Goal: Task Accomplishment & Management: Manage account settings

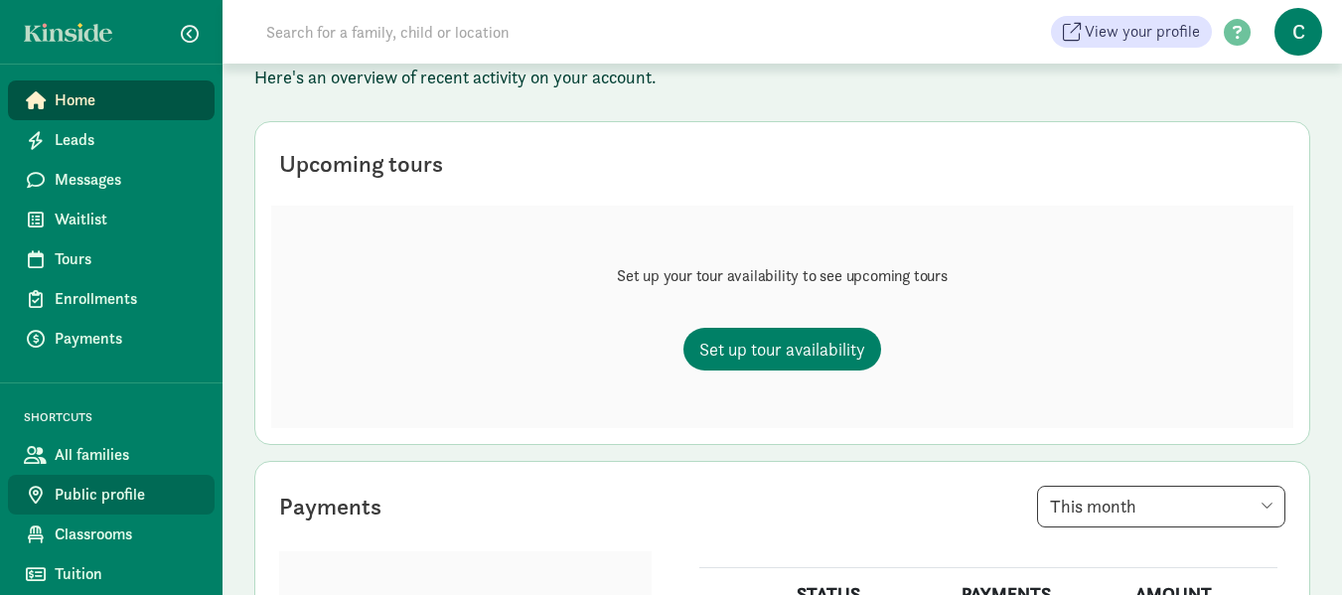
scroll to position [258, 0]
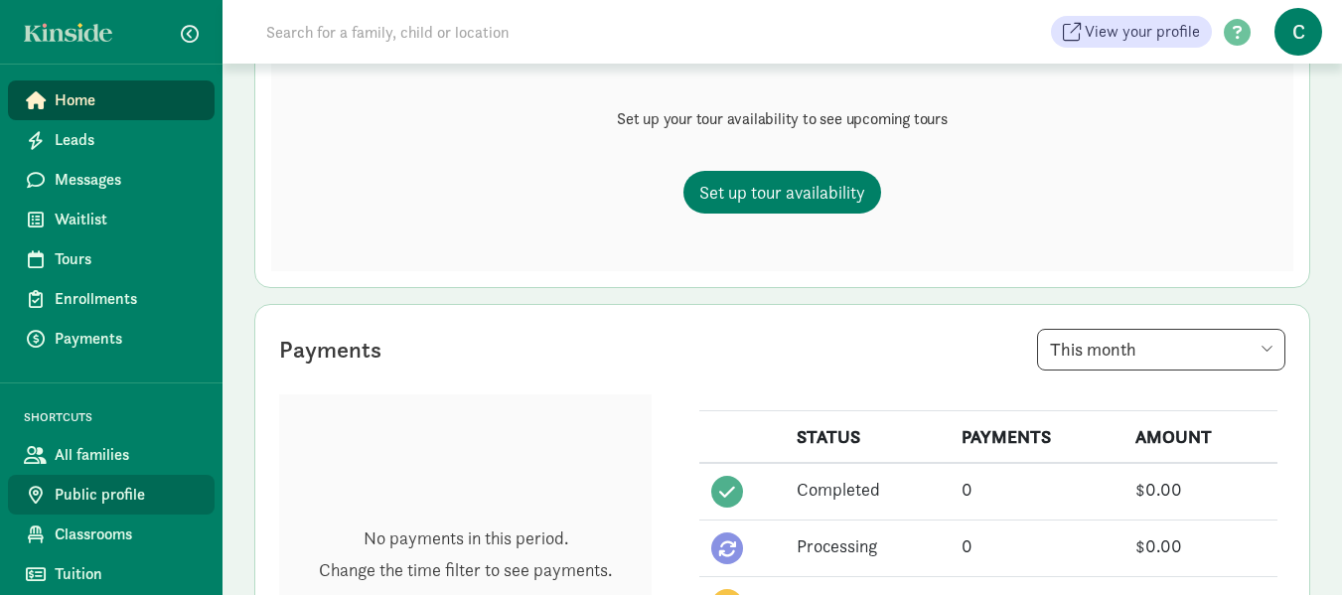
click at [113, 490] on span "Public profile" at bounding box center [127, 495] width 144 height 24
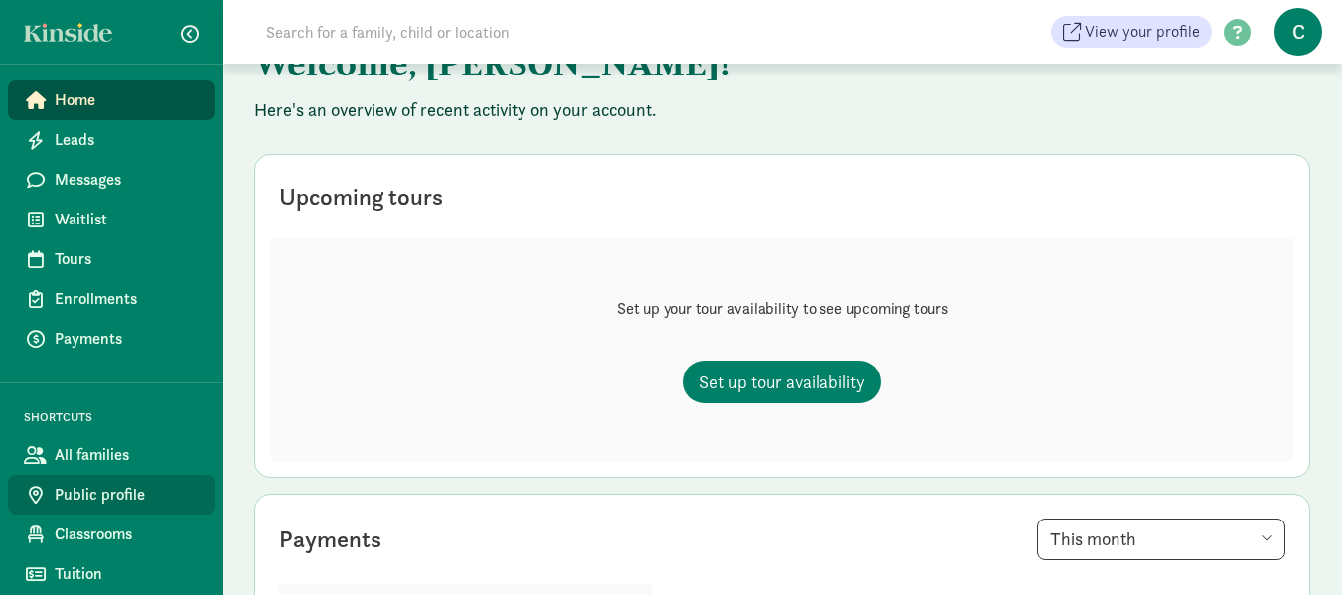
scroll to position [68, 0]
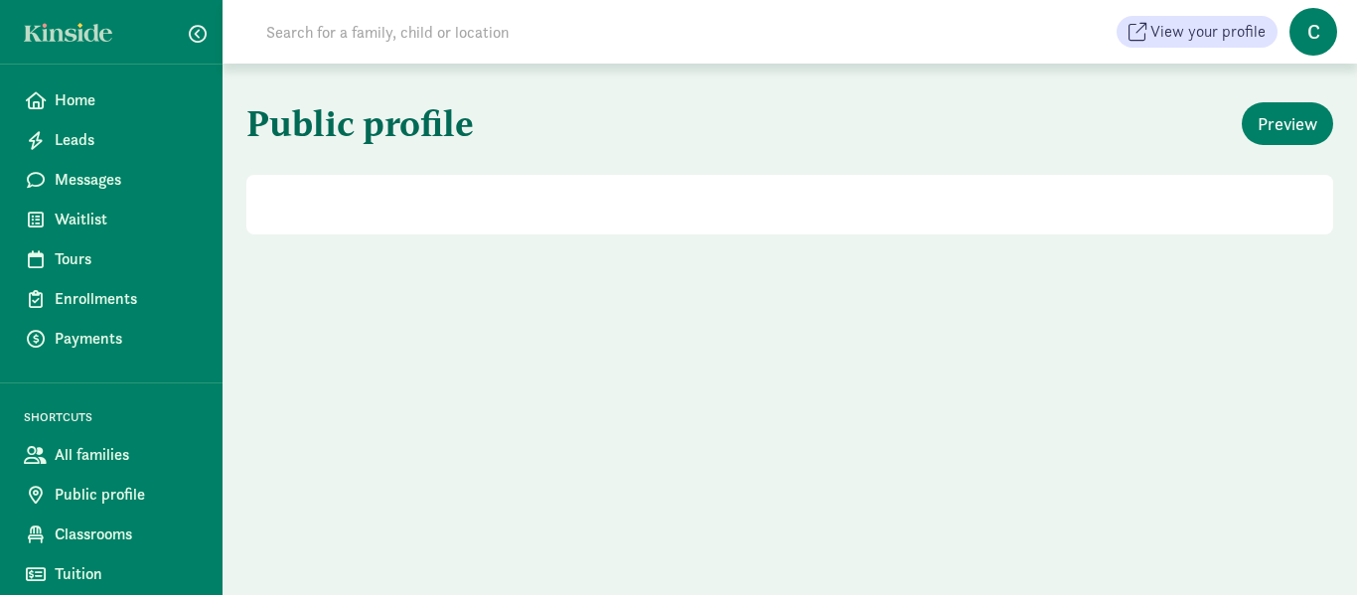
click at [1182, 36] on span "View your profile" at bounding box center [1208, 32] width 115 height 24
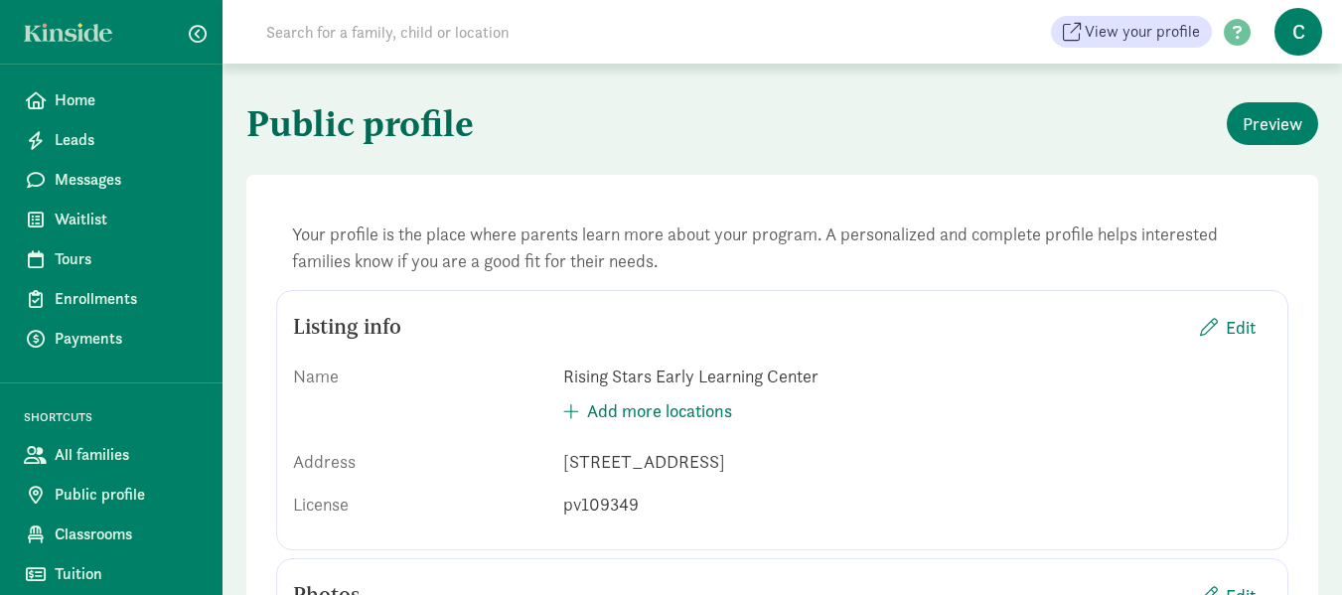
click at [1297, 30] on span "C" at bounding box center [1299, 32] width 48 height 48
drag, startPoint x: 1298, startPoint y: 80, endPoint x: 977, endPoint y: 115, distance: 322.8
click at [977, 115] on div "Preview" at bounding box center [1053, 123] width 533 height 43
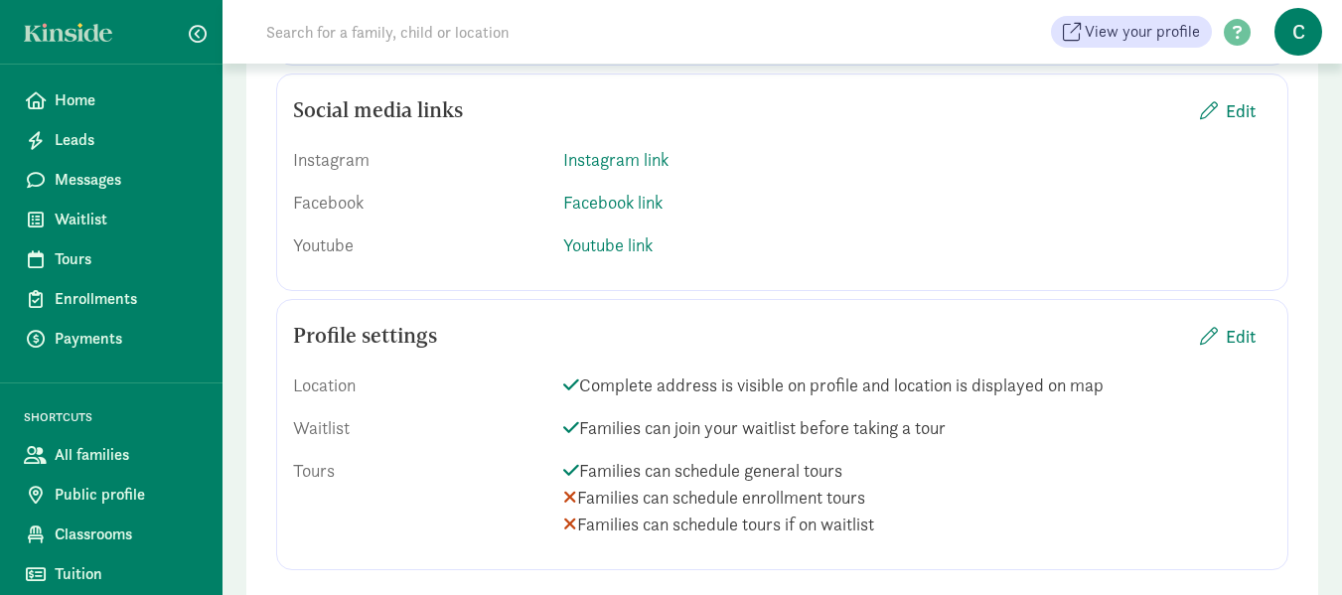
scroll to position [2374, 0]
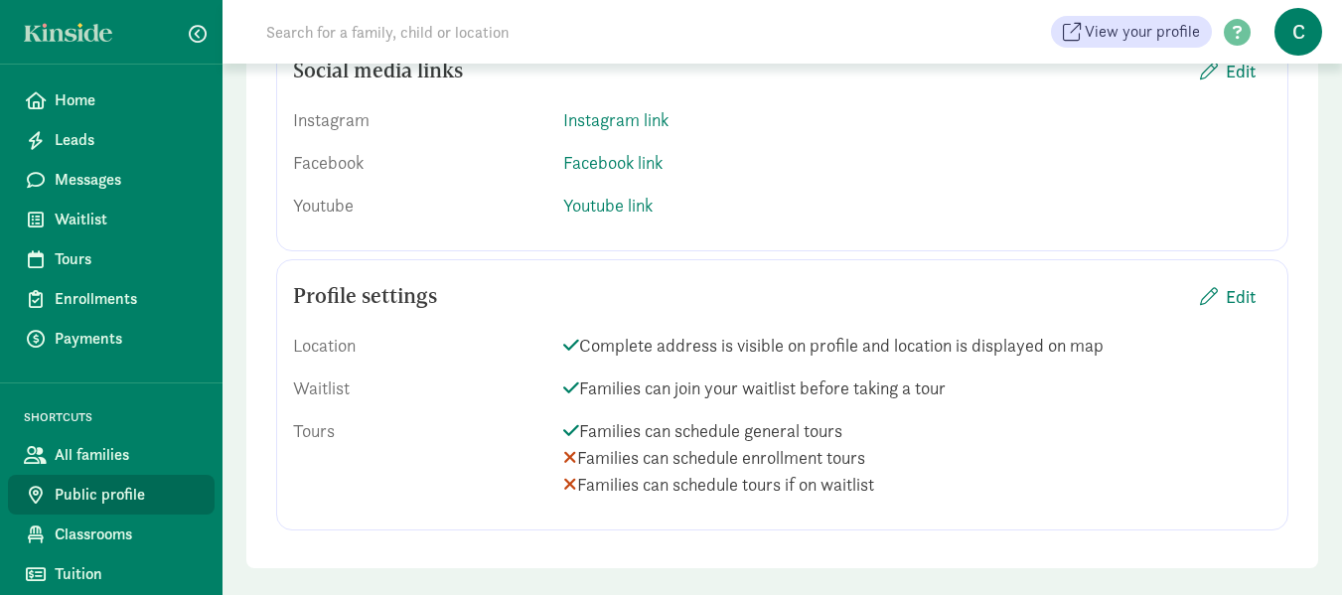
click at [150, 482] on link "Public profile" at bounding box center [111, 495] width 207 height 40
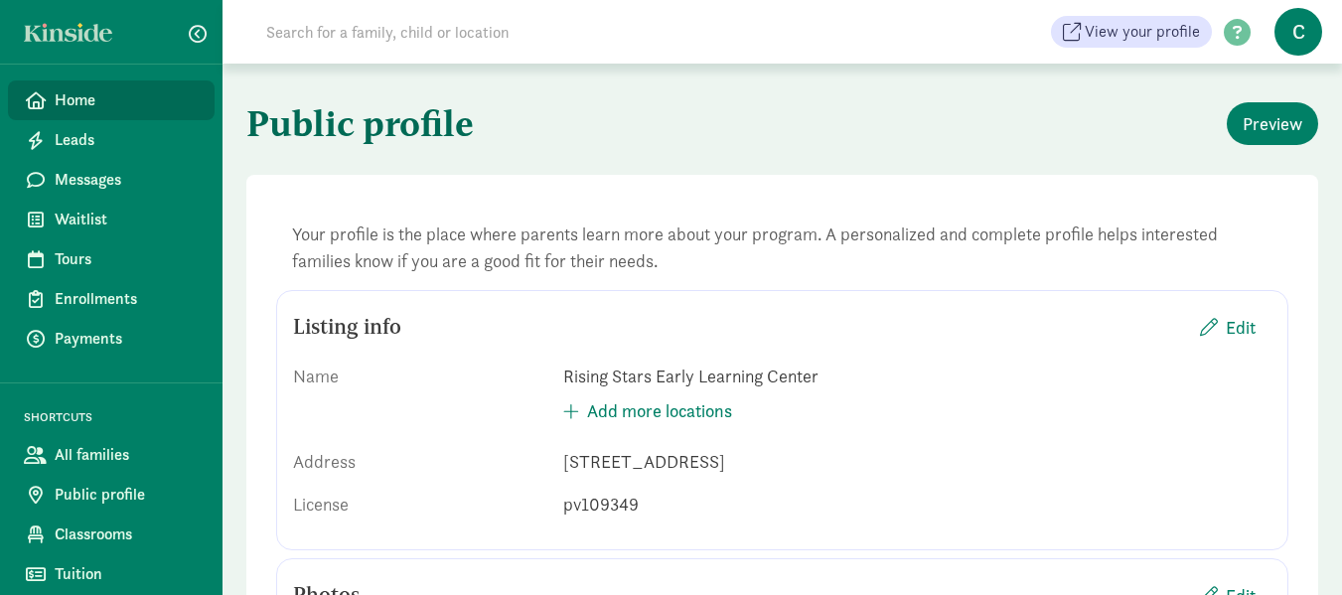
click at [80, 98] on span "Home" at bounding box center [127, 100] width 144 height 24
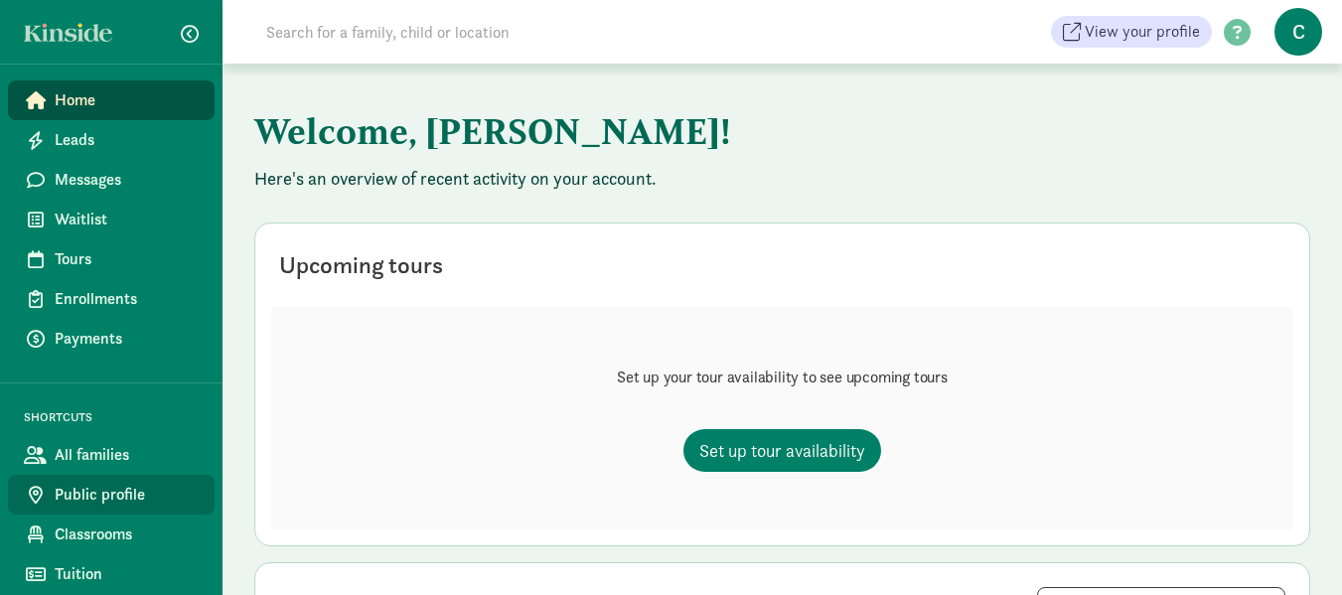
click at [79, 486] on span "Public profile" at bounding box center [127, 495] width 144 height 24
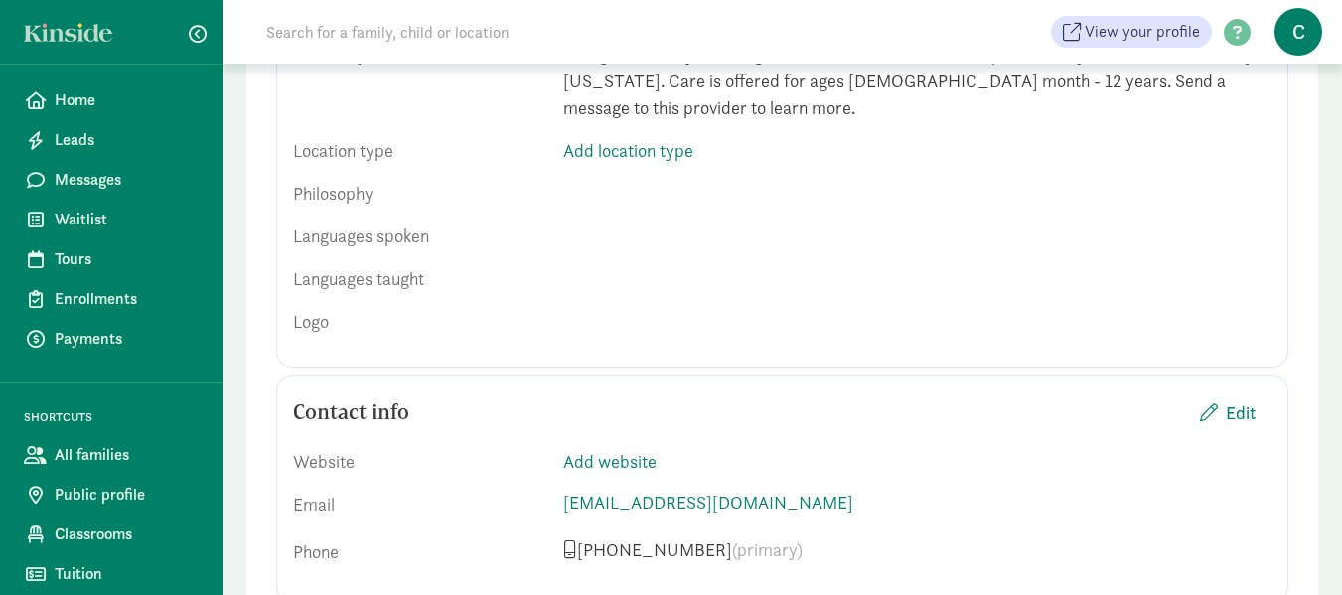
scroll to position [784, 0]
click at [1240, 398] on span "Edit" at bounding box center [1241, 411] width 30 height 27
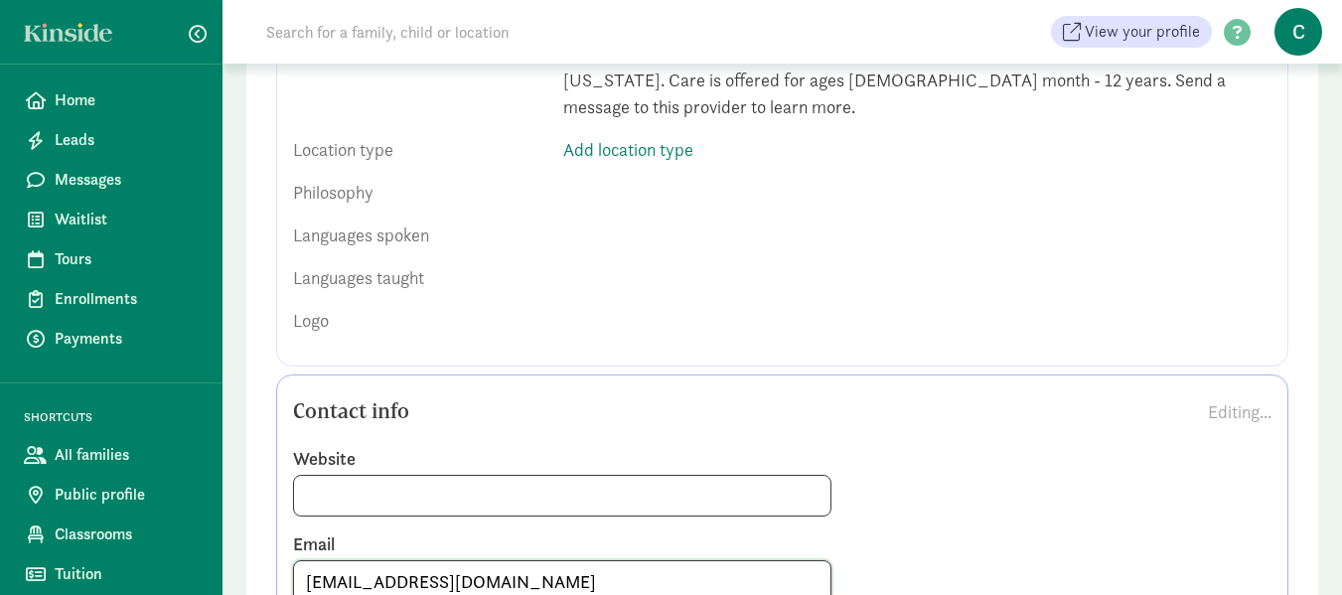
click at [576, 561] on input "[EMAIL_ADDRESS][DOMAIN_NAME]" at bounding box center [562, 581] width 537 height 40
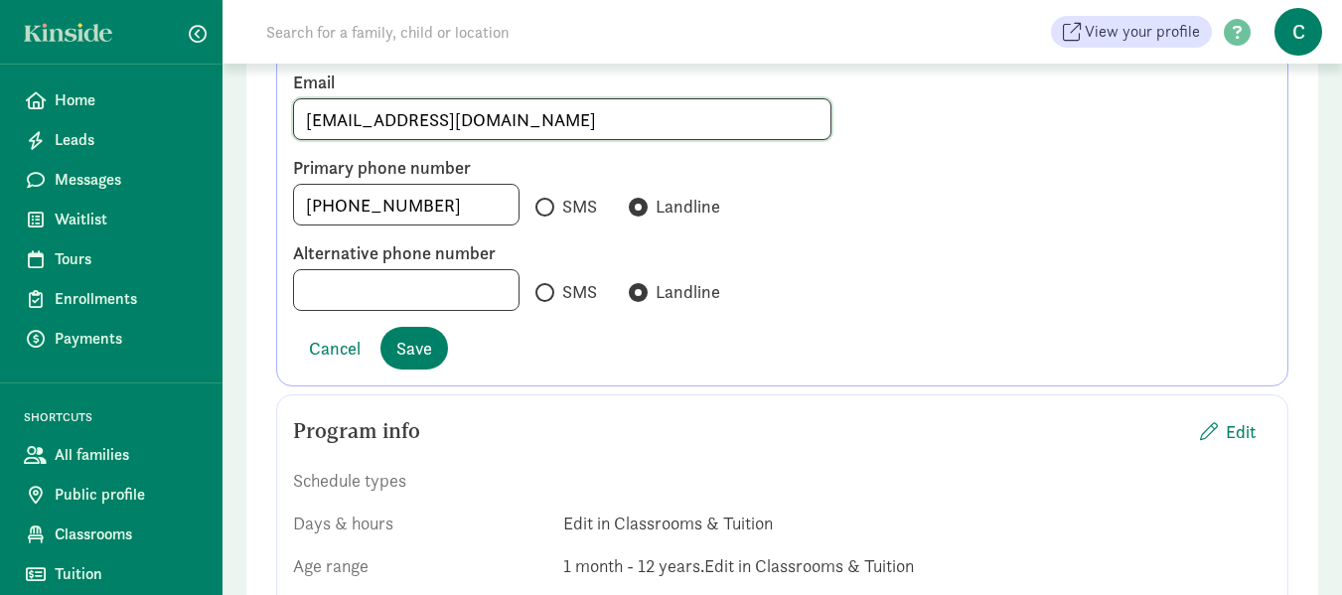
scroll to position [1245, 0]
type input "[EMAIL_ADDRESS][DOMAIN_NAME]"
click at [420, 336] on span "Save" at bounding box center [414, 349] width 36 height 27
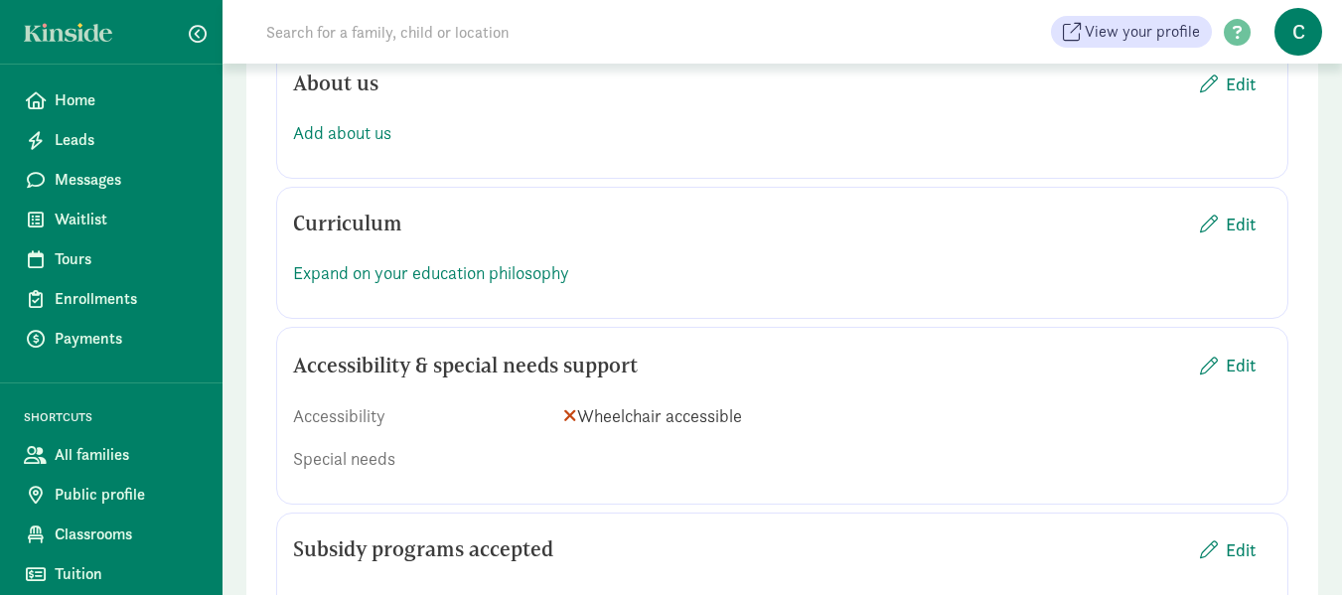
scroll to position [1574, 0]
click at [1246, 351] on span "Edit" at bounding box center [1241, 364] width 30 height 27
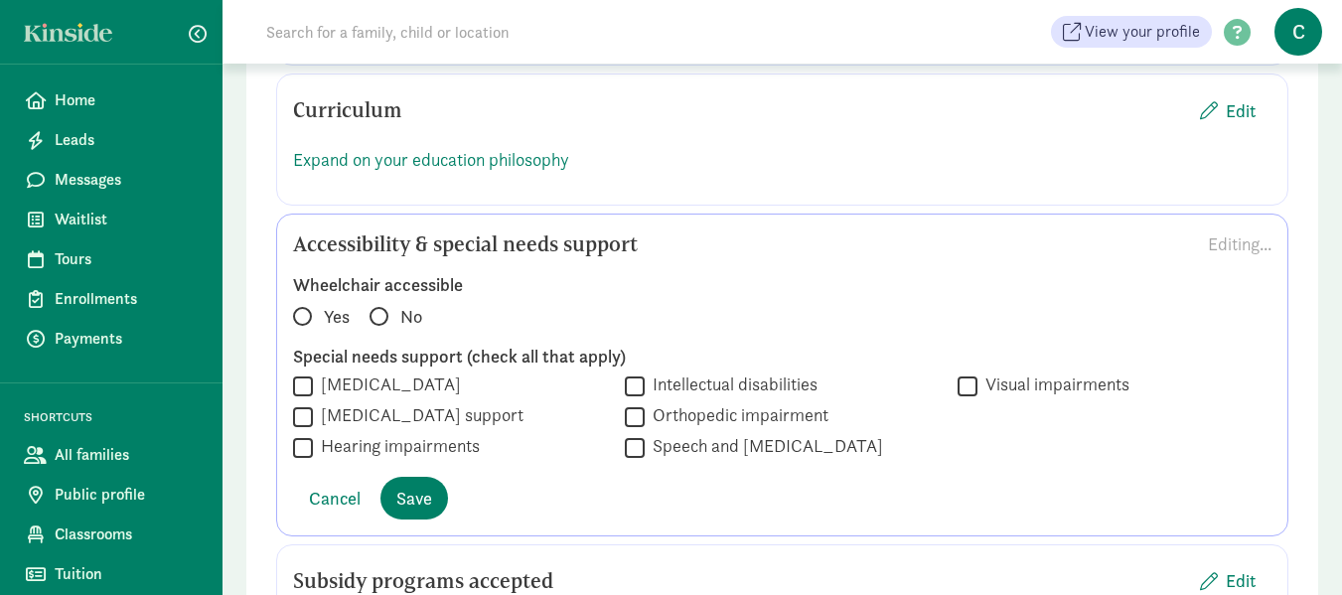
scroll to position [1687, 0]
click at [303, 306] on span at bounding box center [302, 315] width 19 height 19
click at [303, 300] on input "Yes" at bounding box center [299, 306] width 13 height 13
radio input "true"
drag, startPoint x: 305, startPoint y: 359, endPoint x: 846, endPoint y: 221, distance: 557.9
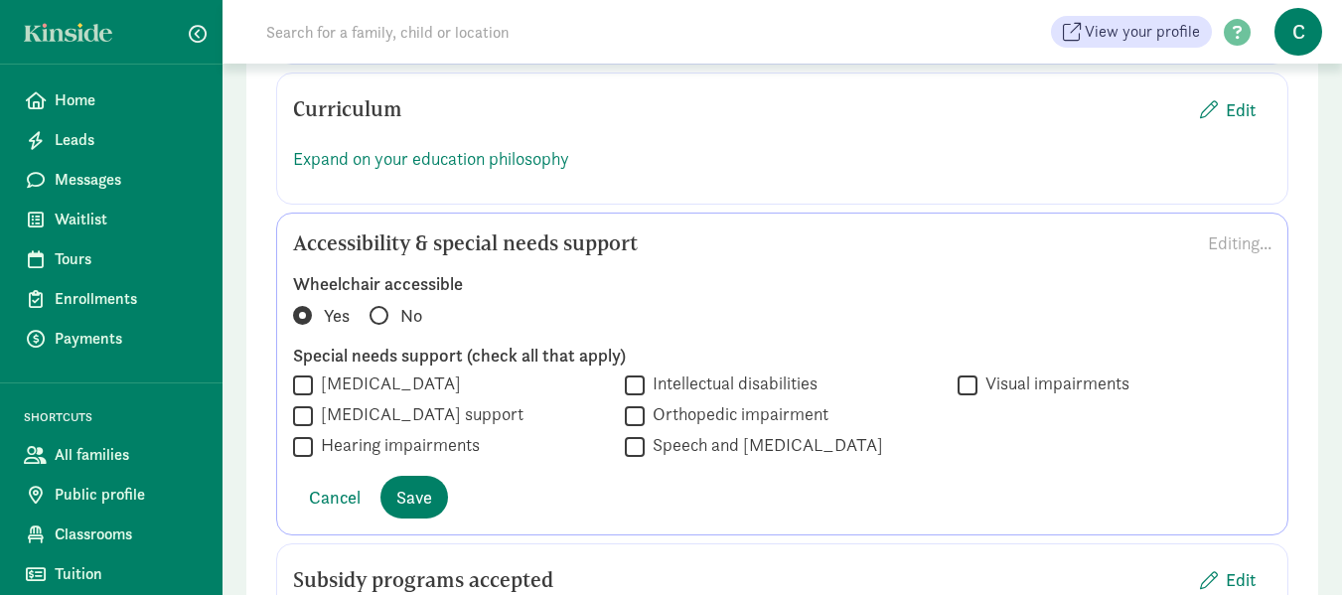
click at [846, 230] on div "Accessibility & special needs support Editing..." at bounding box center [782, 243] width 979 height 27
click at [299, 372] on input "[MEDICAL_DATA]" at bounding box center [303, 385] width 20 height 27
checkbox input "true"
click at [302, 402] on input "[MEDICAL_DATA] support" at bounding box center [303, 415] width 20 height 27
checkbox input "true"
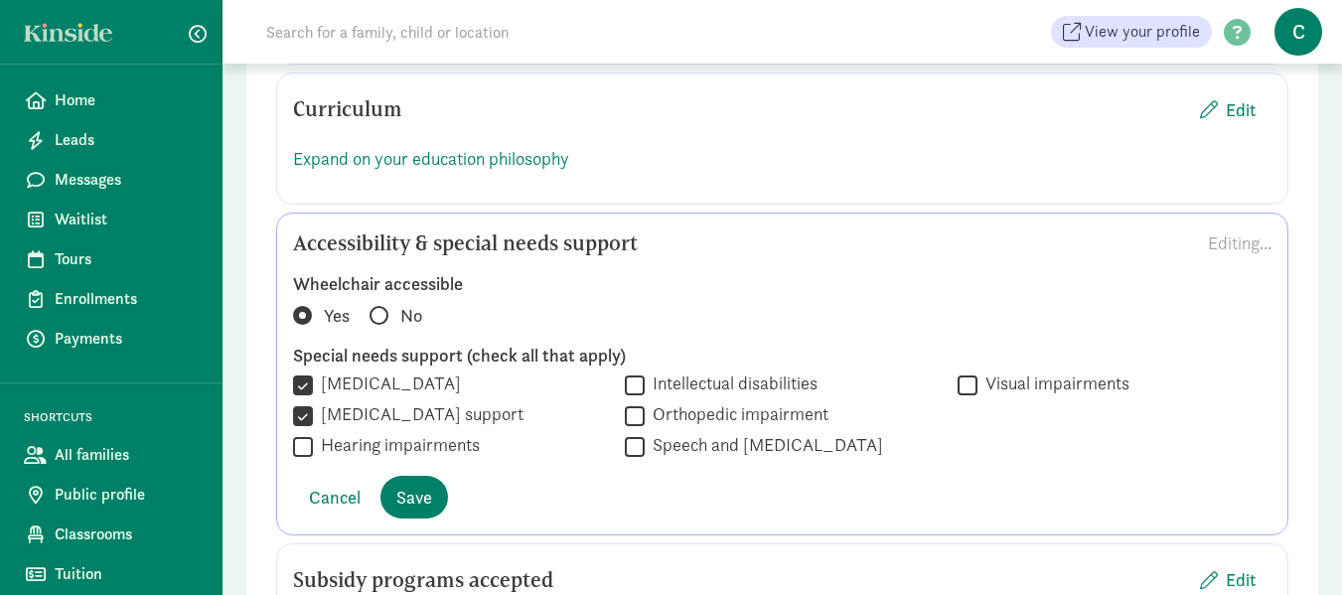
click at [301, 433] on input "Hearing impairments" at bounding box center [303, 446] width 20 height 27
checkbox input "true"
click at [632, 372] on input "Intellectual disabilities" at bounding box center [635, 385] width 20 height 27
checkbox input "true"
click at [633, 402] on input "Orthopedic impairment" at bounding box center [635, 415] width 20 height 27
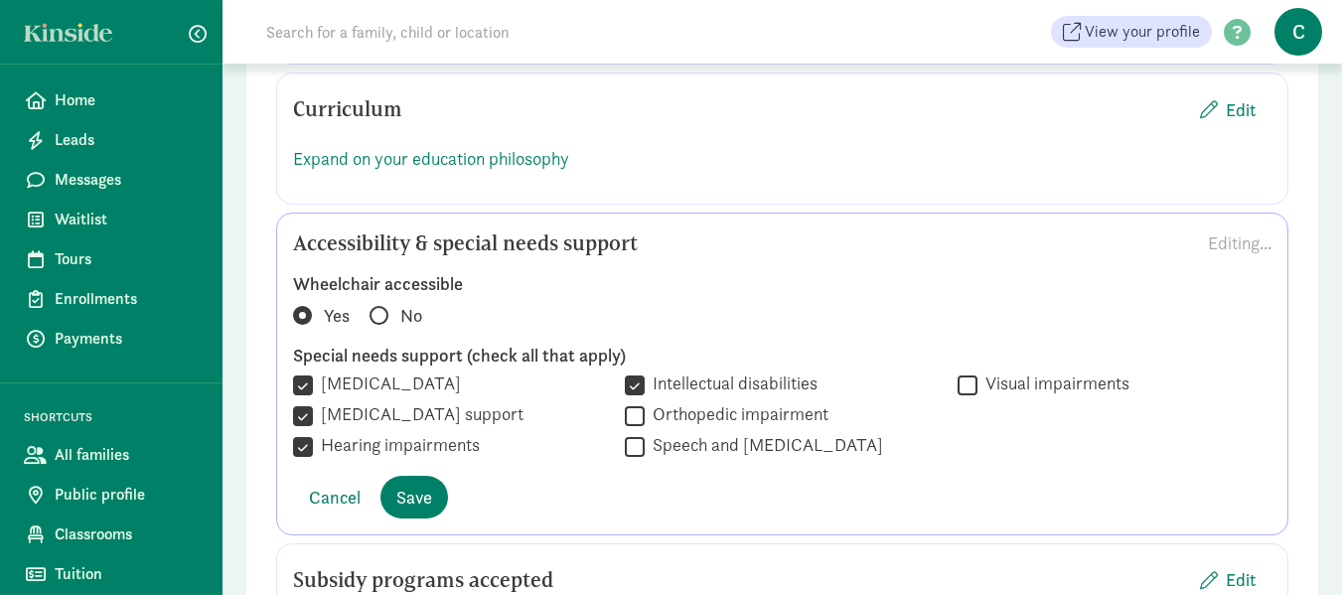
checkbox input "true"
click at [633, 433] on input "Speech and [MEDICAL_DATA]" at bounding box center [635, 446] width 20 height 27
checkbox input "true"
click at [961, 372] on input "Visual impairments" at bounding box center [968, 385] width 20 height 27
checkbox input "true"
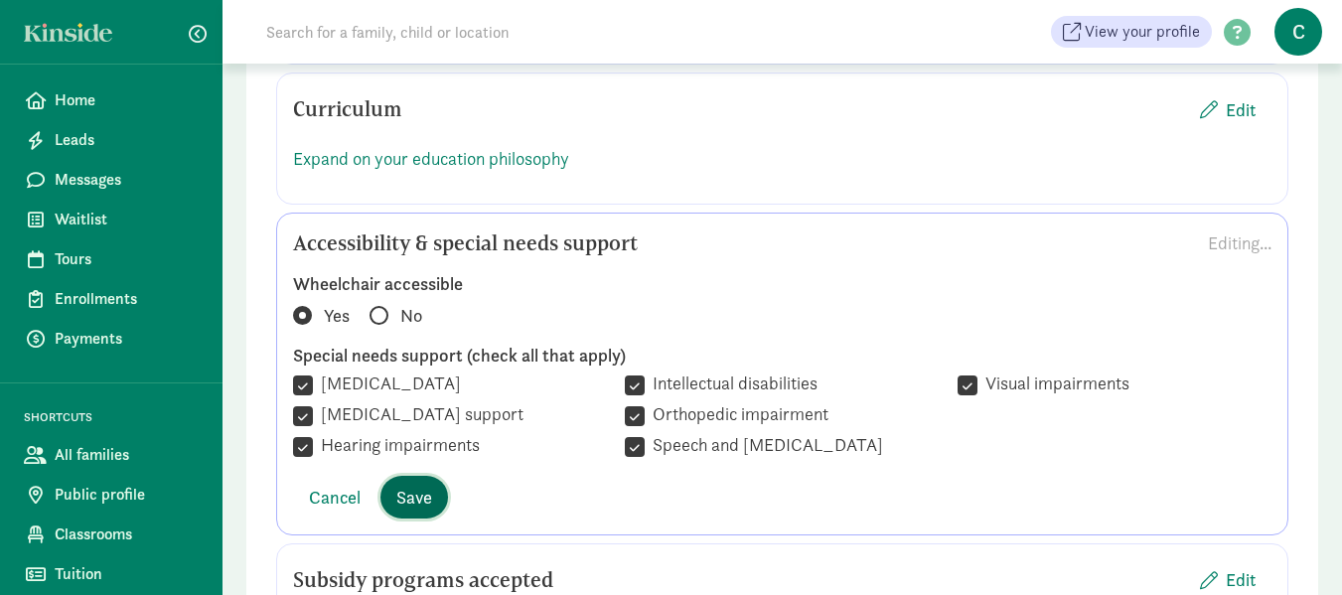
click at [410, 484] on span "Save" at bounding box center [414, 497] width 36 height 27
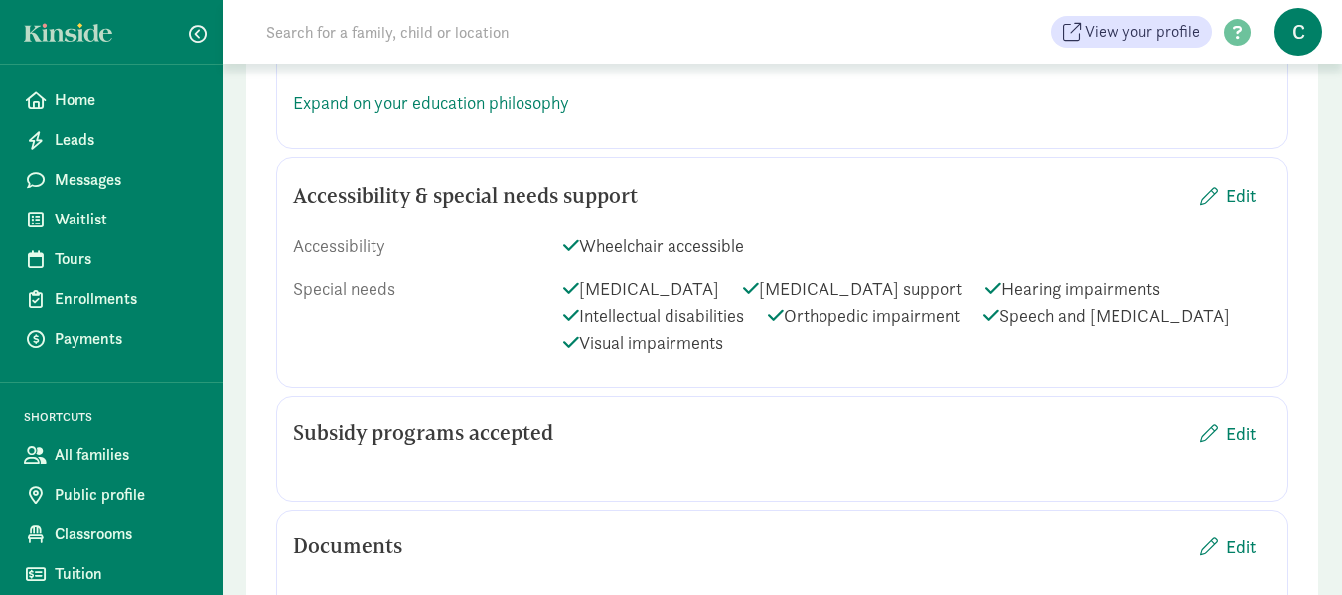
scroll to position [1744, 0]
click at [1228, 419] on span "Edit" at bounding box center [1241, 432] width 30 height 27
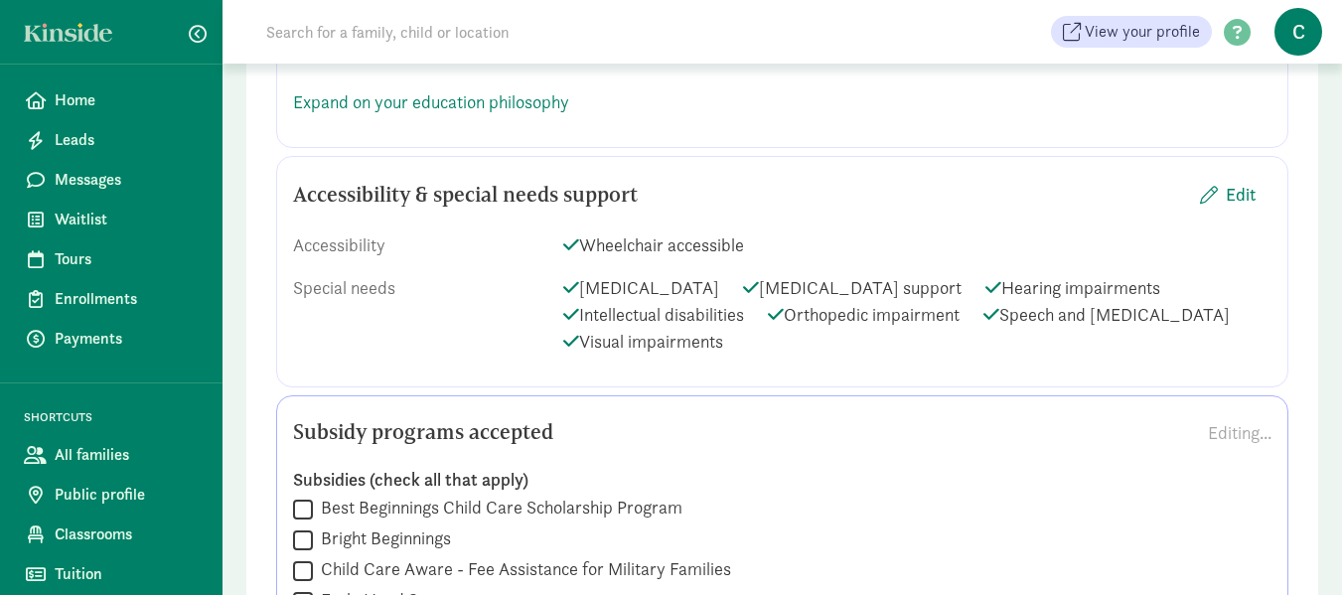
click at [304, 496] on input "Best Beginnings Child Care Scholarship Program" at bounding box center [303, 509] width 20 height 27
checkbox input "true"
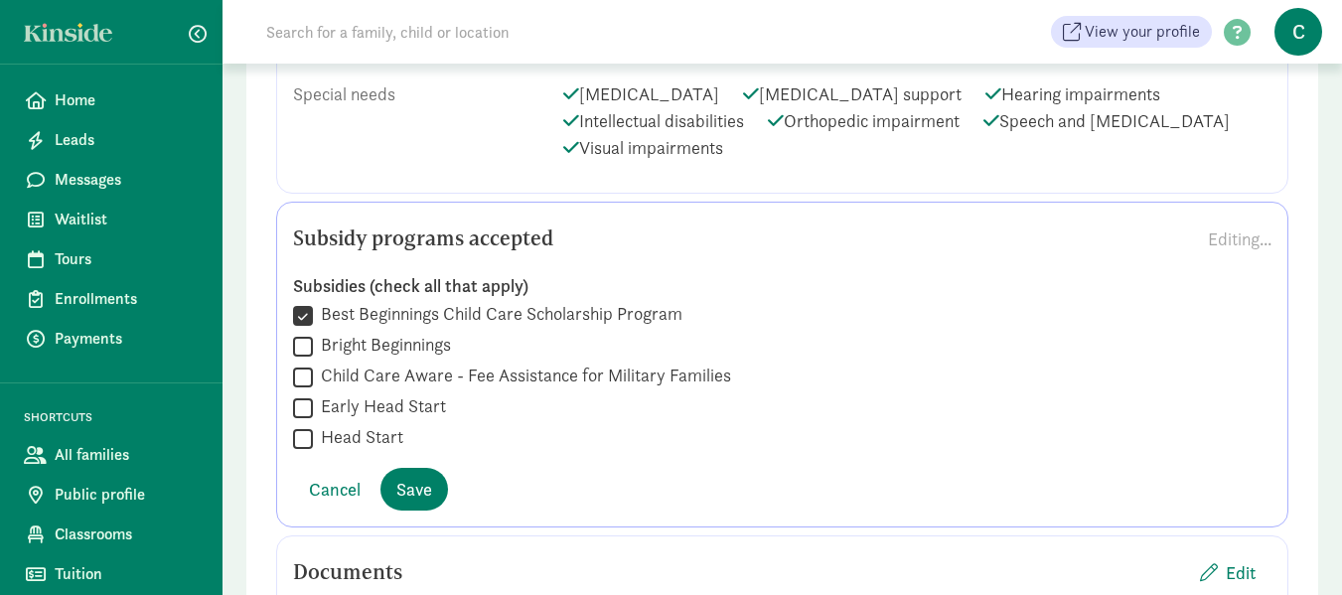
scroll to position [1937, 0]
click at [414, 477] on span "Save" at bounding box center [414, 490] width 36 height 27
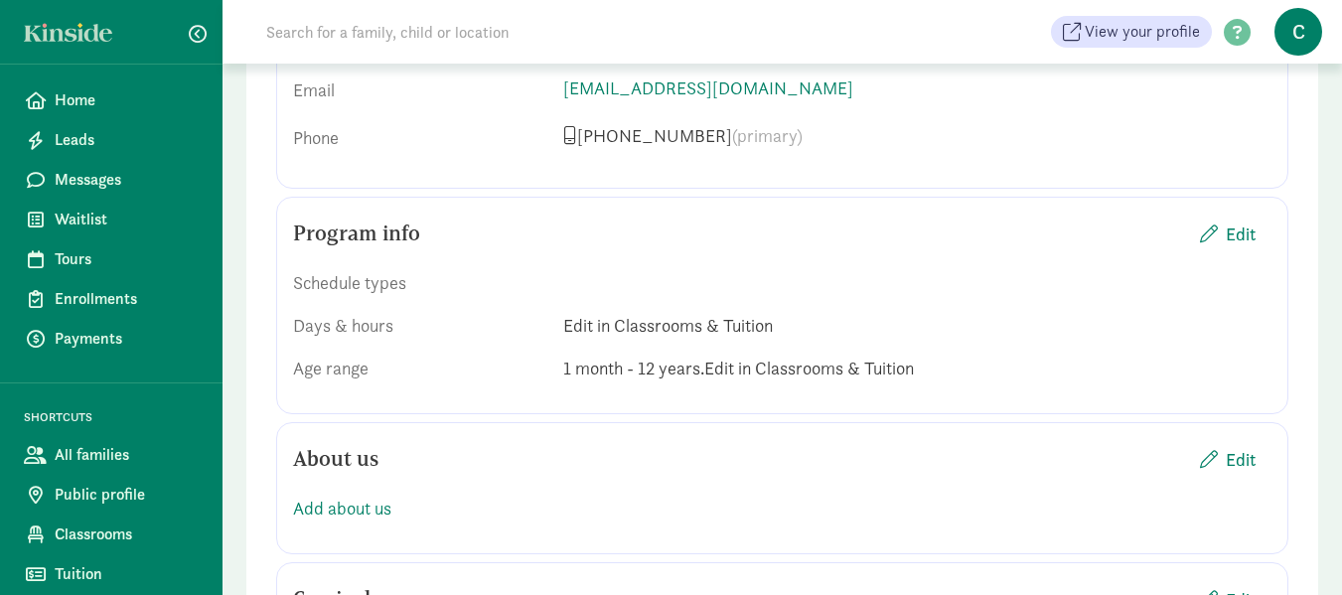
scroll to position [1196, 0]
click at [1241, 222] on span "Edit" at bounding box center [1241, 235] width 30 height 27
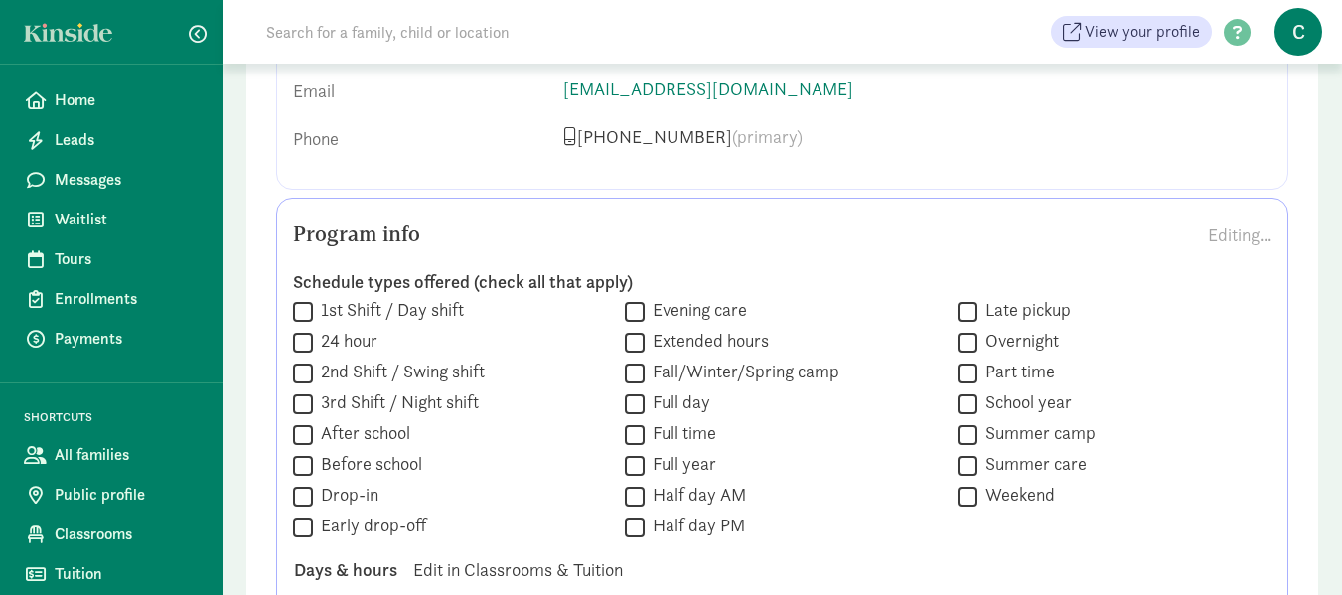
click at [299, 298] on input "1st Shift / Day shift" at bounding box center [303, 311] width 20 height 27
checkbox input "true"
click at [306, 421] on input "After school" at bounding box center [303, 434] width 20 height 27
checkbox input "true"
click at [630, 421] on input "Full time" at bounding box center [635, 434] width 20 height 27
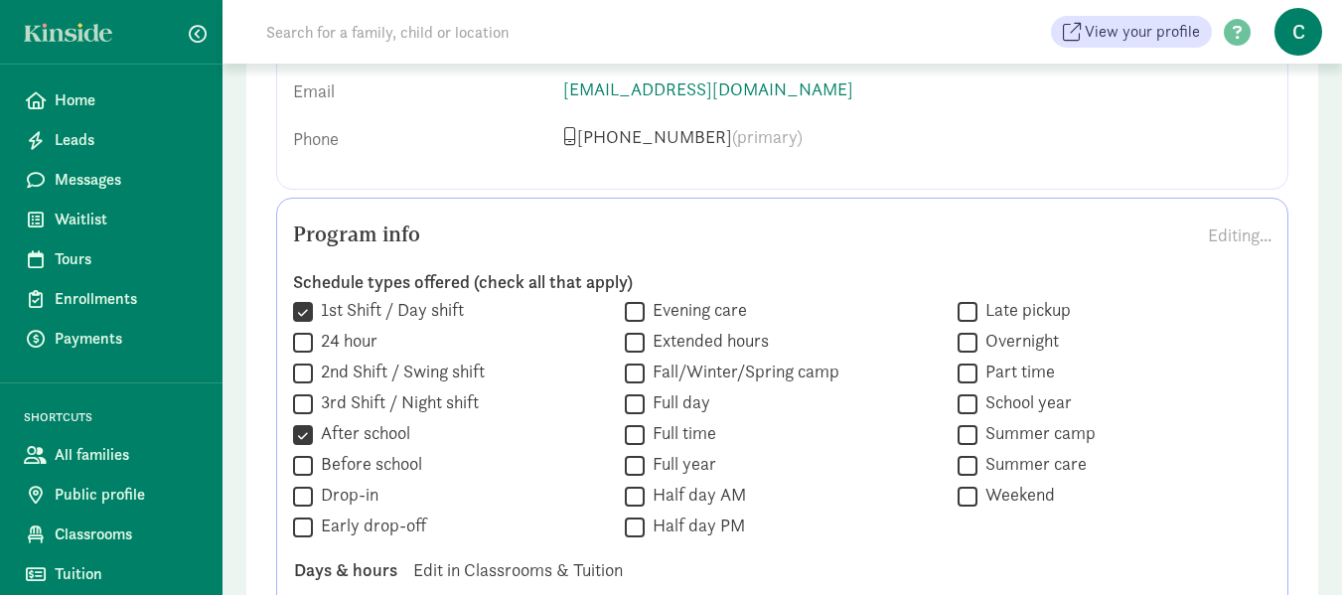
checkbox input "true"
click at [634, 452] on input "Full year" at bounding box center [635, 465] width 20 height 27
checkbox input "true"
click at [633, 391] on input "Full day" at bounding box center [635, 404] width 20 height 27
checkbox input "true"
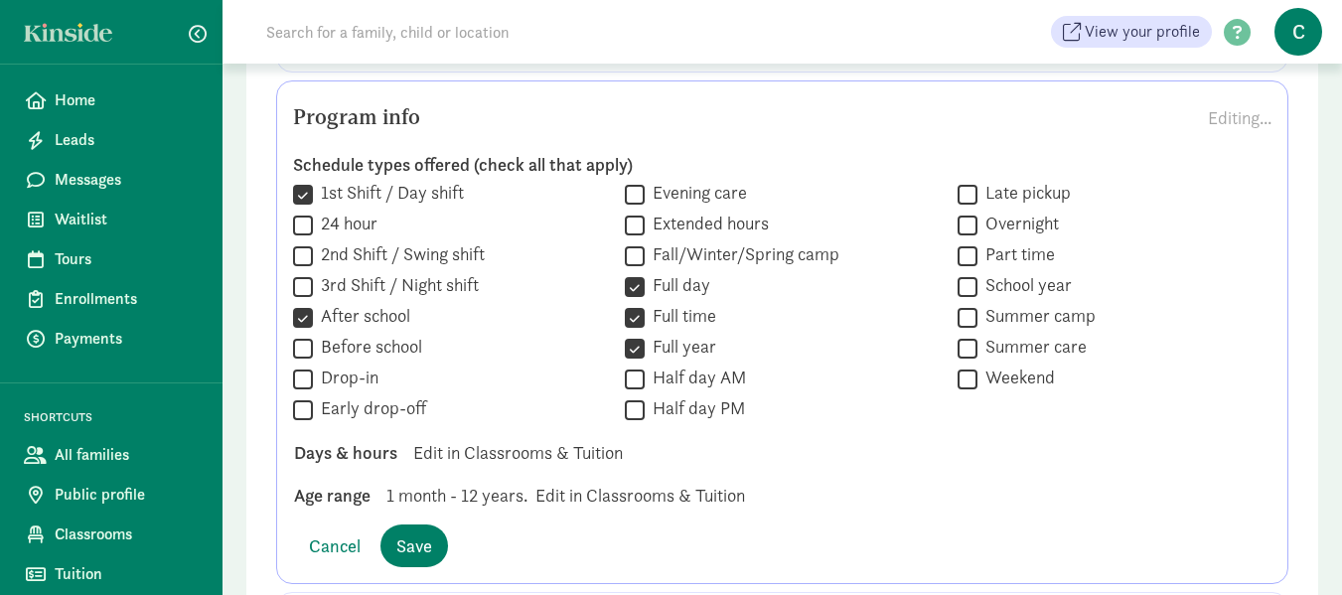
scroll to position [1315, 0]
click at [485, 481] on span "1 month - 12 years." at bounding box center [457, 494] width 141 height 27
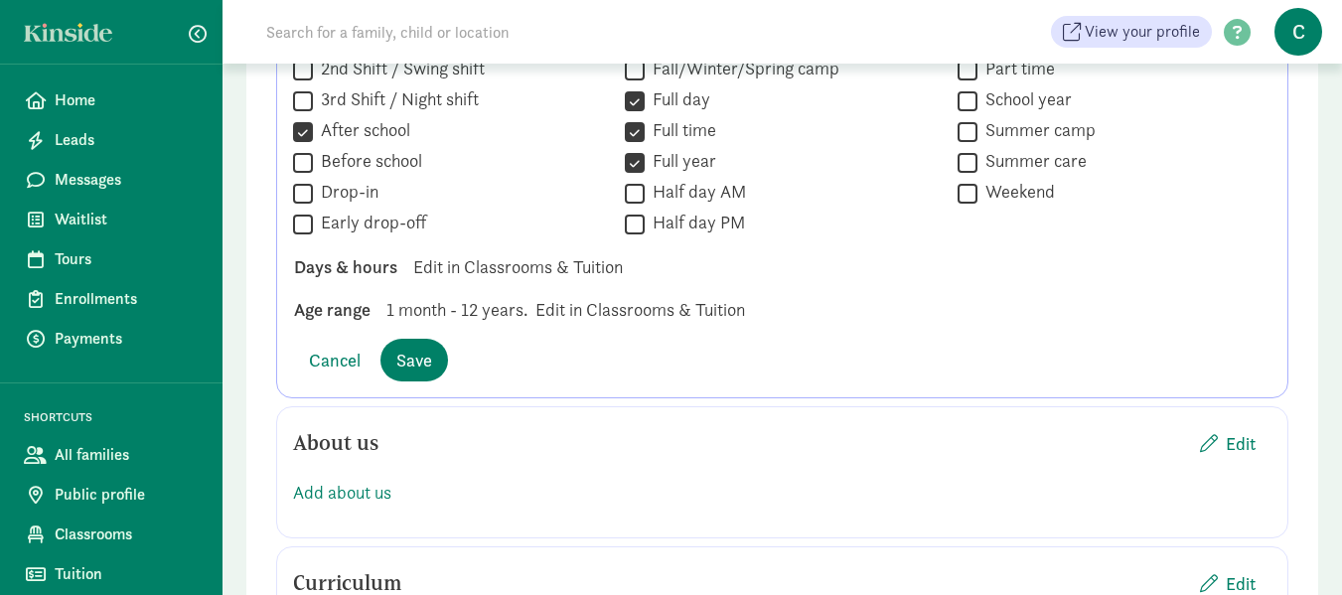
scroll to position [1498, 0]
click at [415, 348] on span "Save" at bounding box center [414, 361] width 36 height 27
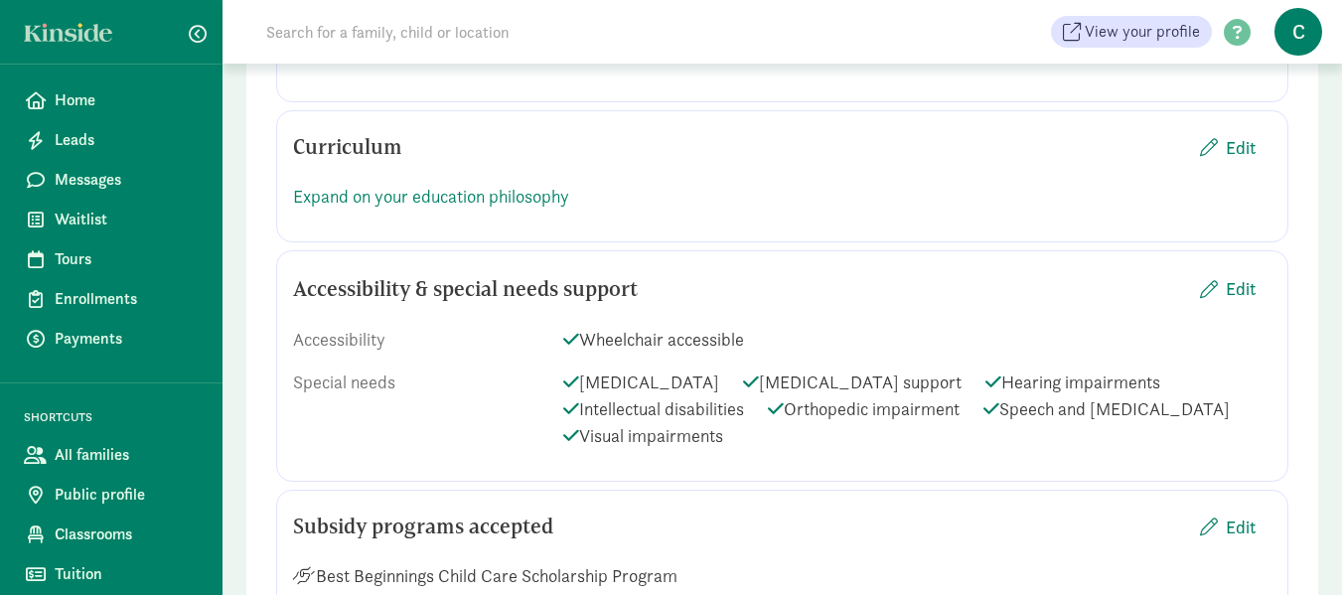
scroll to position [1519, 0]
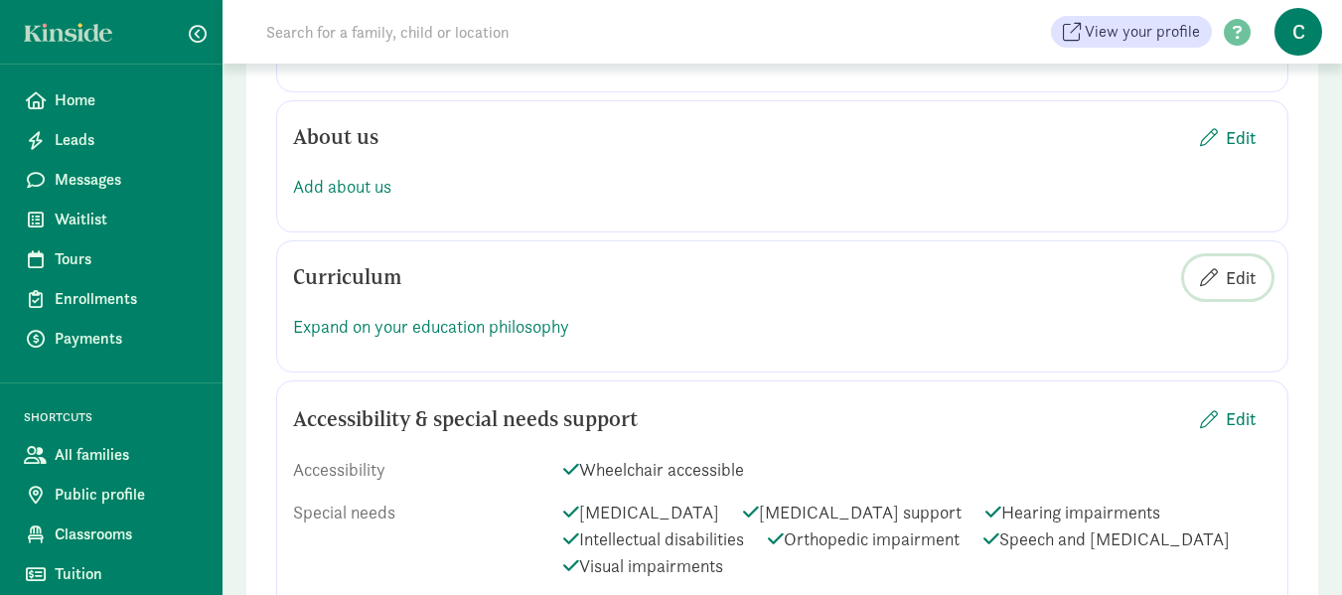
click at [1238, 264] on span "Edit" at bounding box center [1241, 277] width 30 height 27
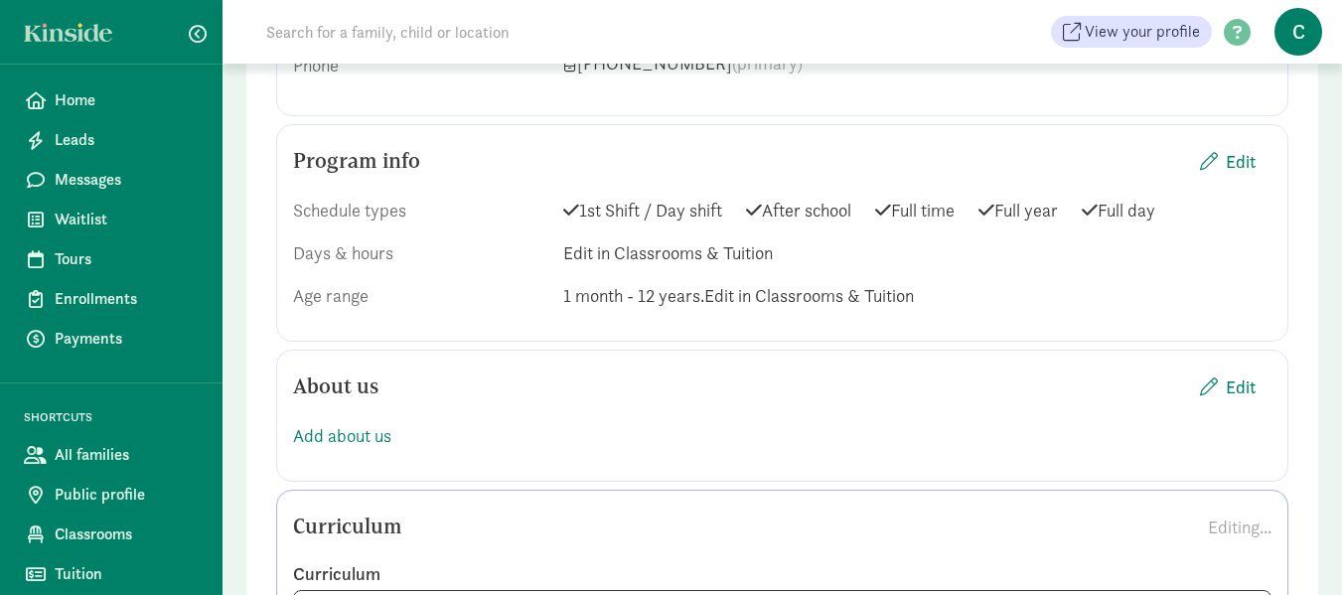
scroll to position [1269, 0]
click at [1235, 149] on span "Edit" at bounding box center [1241, 162] width 30 height 27
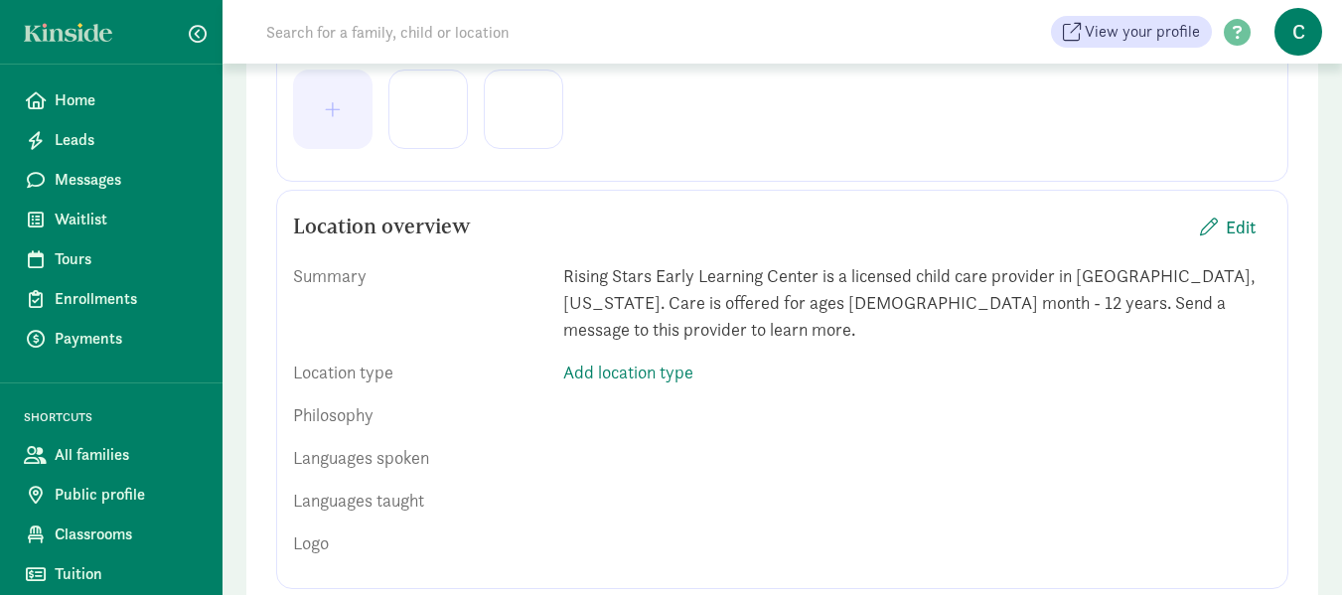
scroll to position [562, 0]
click at [1247, 227] on span "Edit" at bounding box center [1241, 226] width 30 height 27
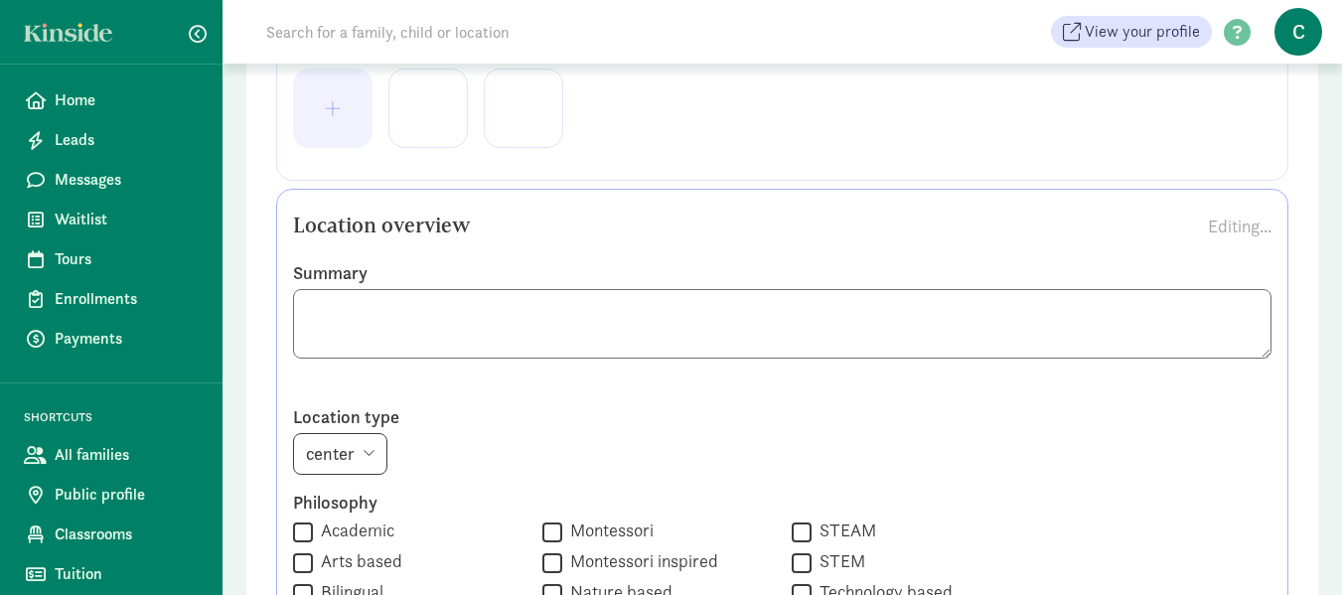
click at [332, 338] on textarea at bounding box center [782, 324] width 979 height 70
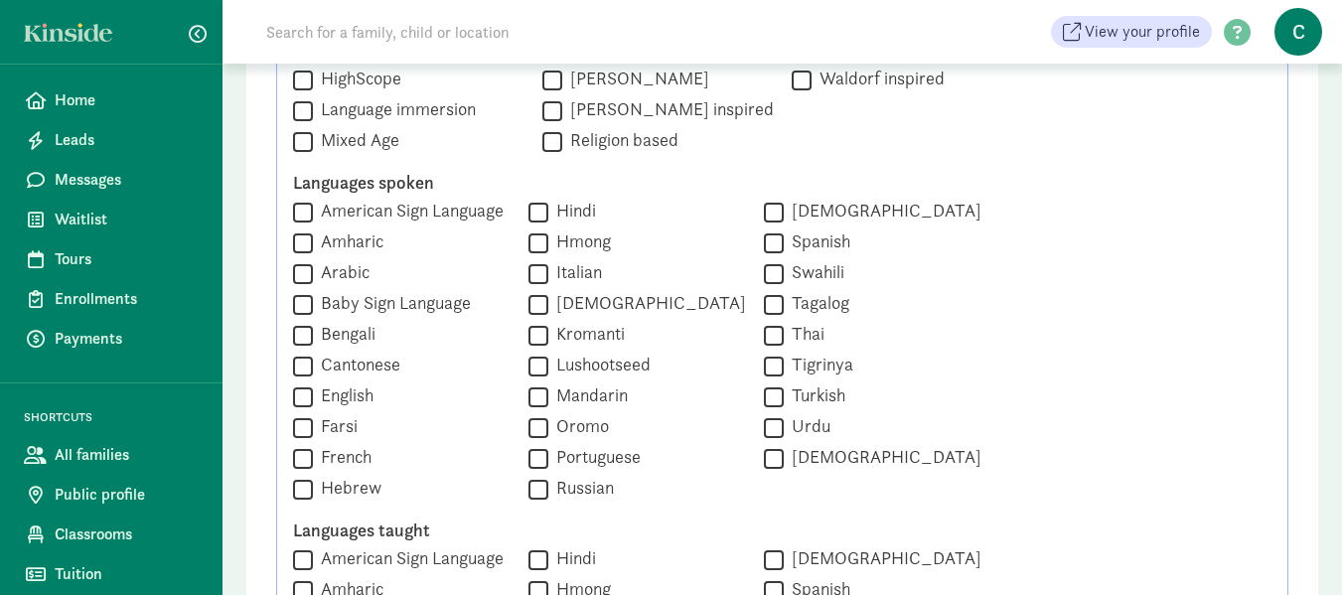
scroll to position [1170, 0]
type textarea "Rising Stars Early Learning Center is a licensed child care provider in [GEOGRA…"
click at [765, 237] on input "Spanish" at bounding box center [774, 242] width 20 height 27
checkbox input "true"
click at [304, 395] on input "English" at bounding box center [303, 396] width 20 height 27
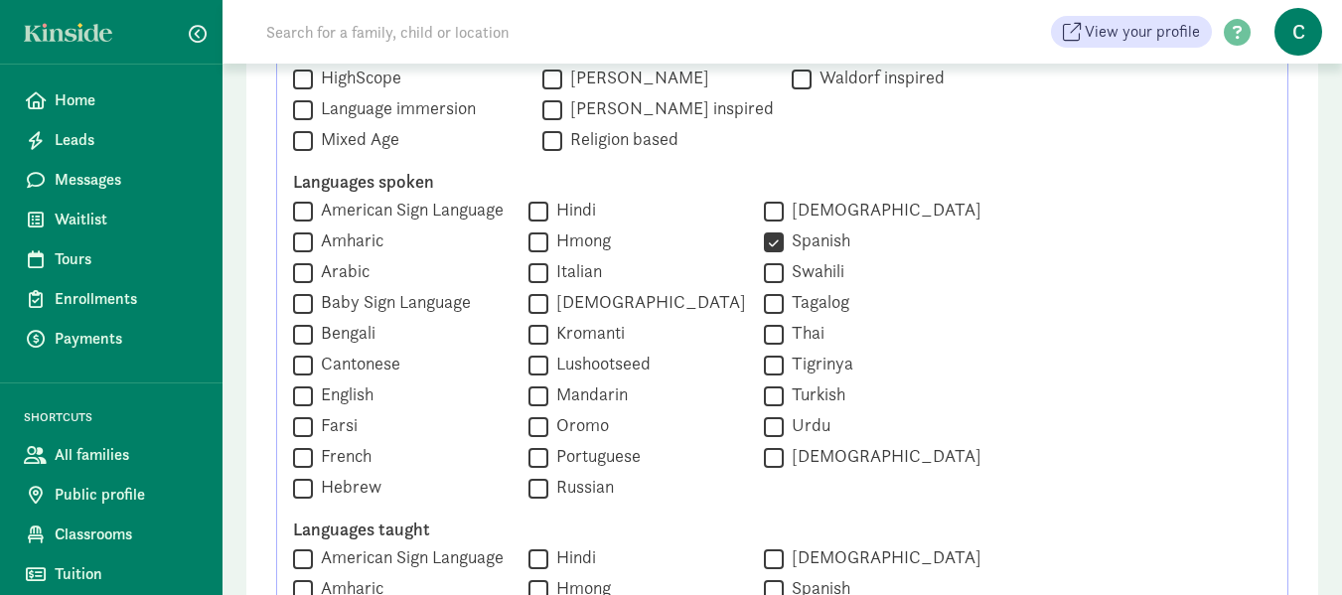
checkbox input "true"
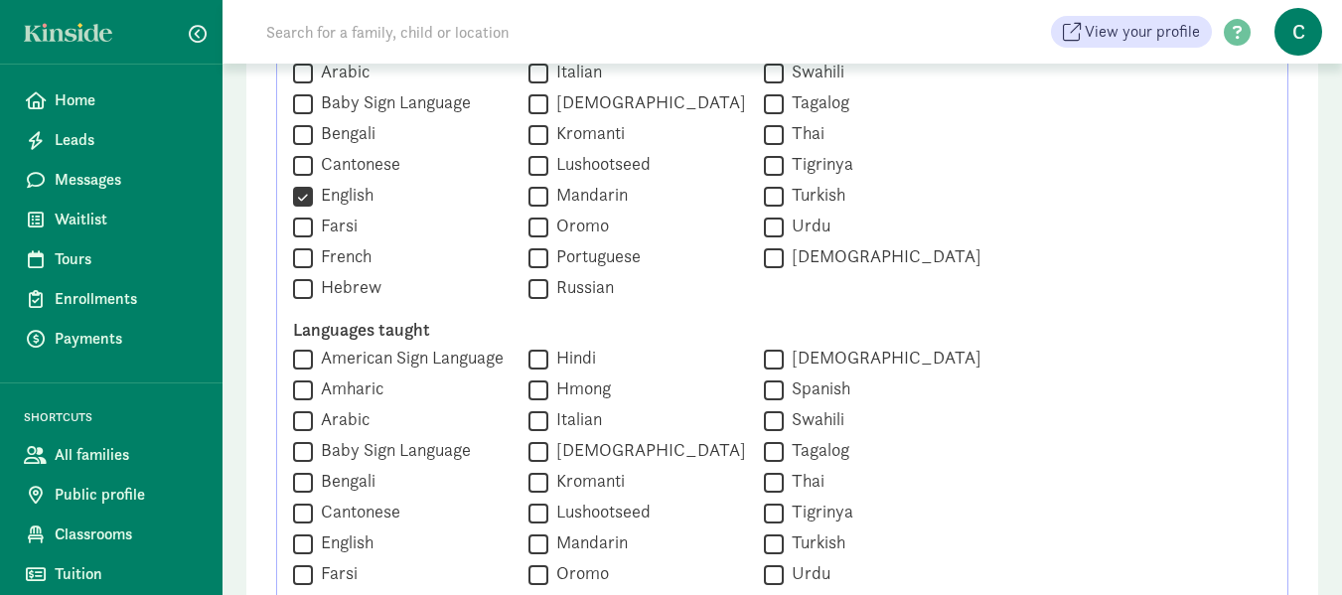
scroll to position [1370, 0]
click at [301, 541] on input "English" at bounding box center [303, 543] width 20 height 27
checkbox input "true"
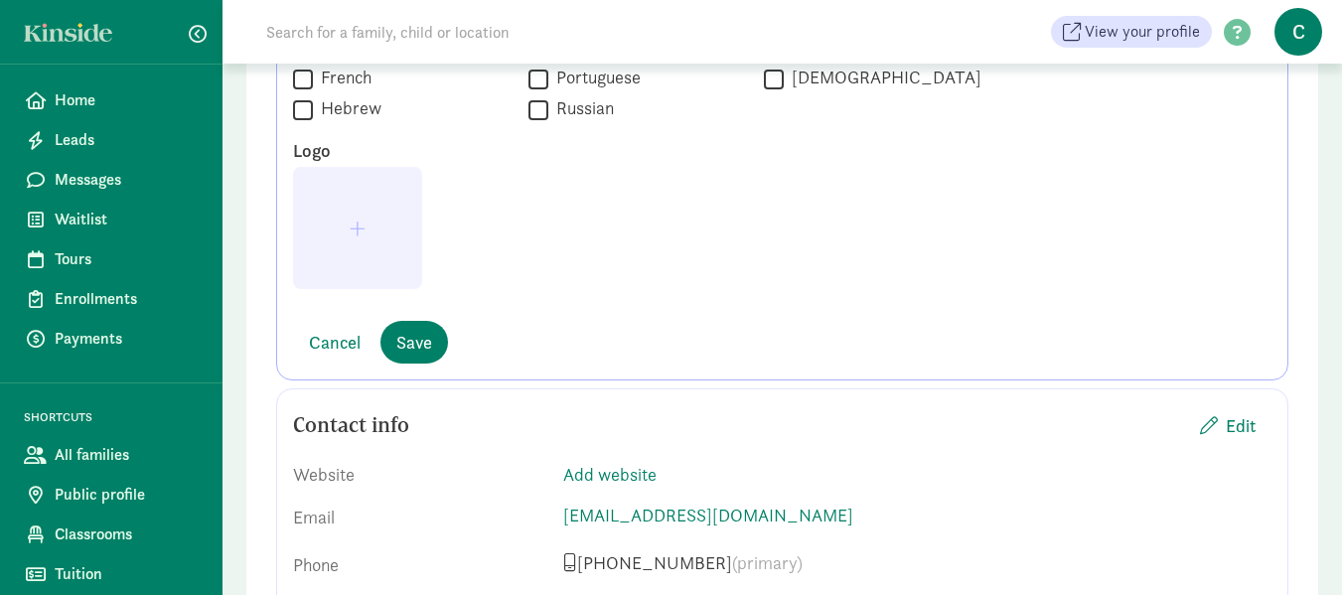
scroll to position [1897, 0]
click at [417, 348] on span "Save" at bounding box center [414, 341] width 36 height 27
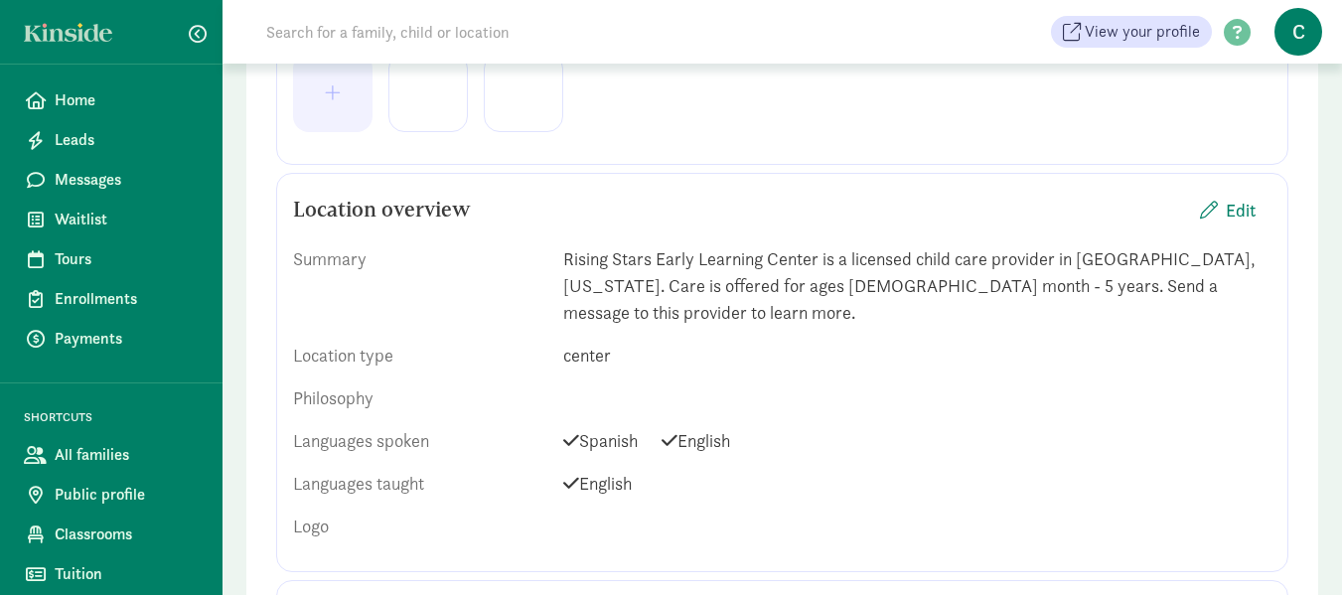
scroll to position [0, 0]
